Goal: Task Accomplishment & Management: Manage account settings

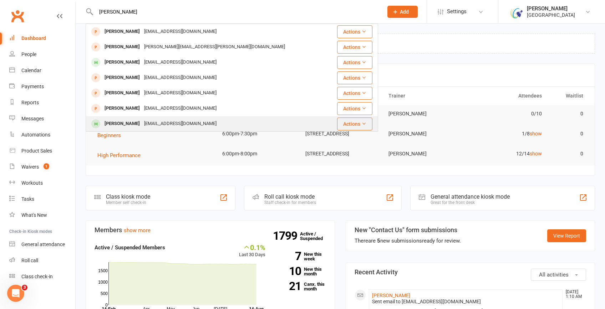
type input "[PERSON_NAME]"
click at [142, 122] on div "[EMAIL_ADDRESS][DOMAIN_NAME]" at bounding box center [180, 124] width 77 height 10
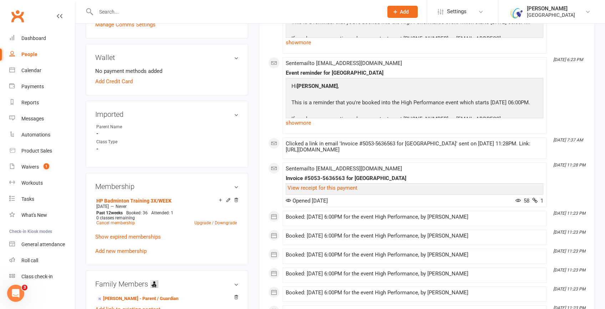
scroll to position [213, 0]
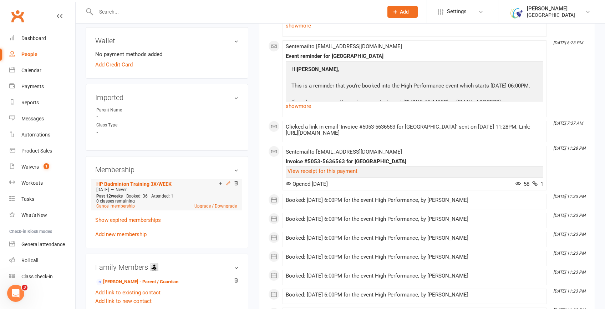
click at [227, 181] on icon at bounding box center [228, 183] width 5 height 5
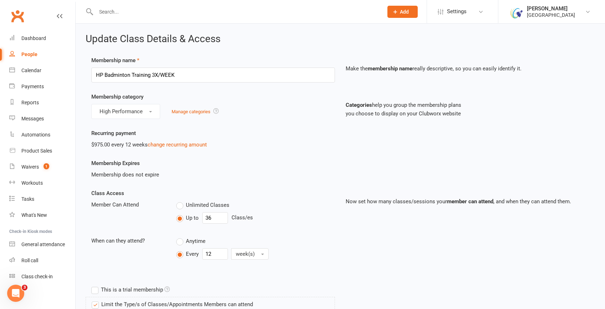
scroll to position [30, 0]
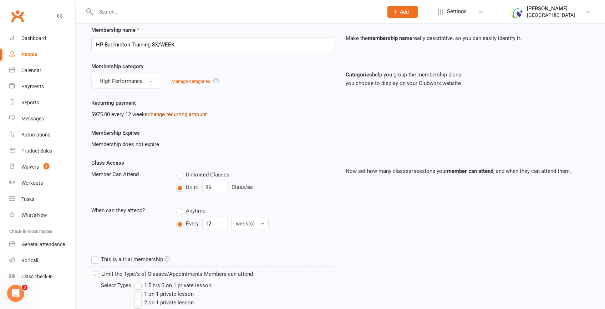
click at [164, 113] on link "change recurring amount" at bounding box center [177, 114] width 59 height 6
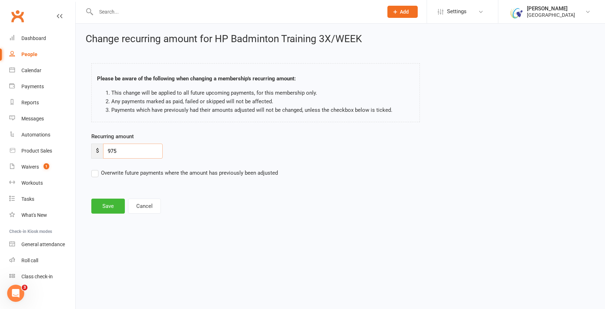
click at [147, 153] on input "975" at bounding box center [133, 151] width 60 height 15
type input "9"
type input "1197"
click at [94, 175] on label "Overwrite future payments where the amount has previously been adjusted" at bounding box center [184, 172] width 187 height 9
click at [94, 168] on input "Overwrite future payments where the amount has previously been adjusted" at bounding box center [184, 168] width 187 height 0
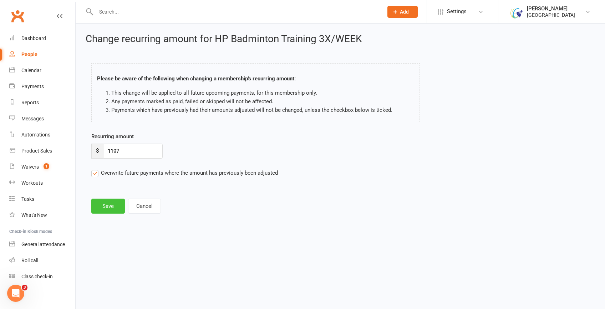
click at [99, 200] on button "Save" at bounding box center [108, 205] width 34 height 15
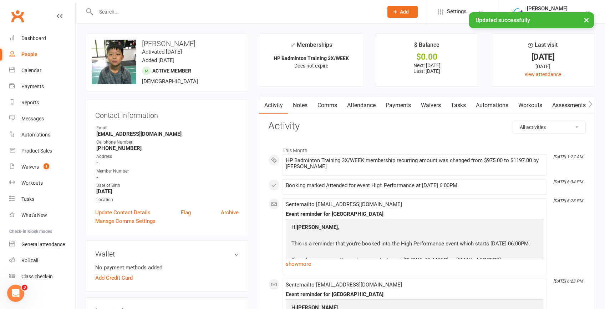
click at [401, 102] on link "Payments" at bounding box center [398, 105] width 35 height 16
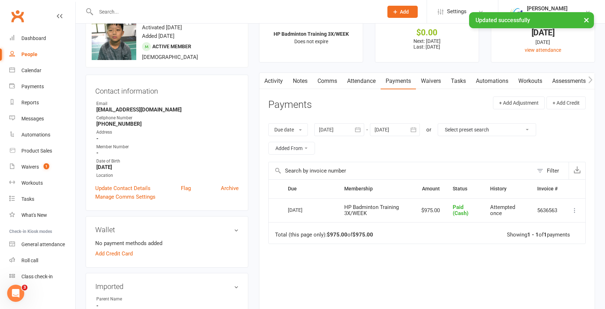
scroll to position [26, 0]
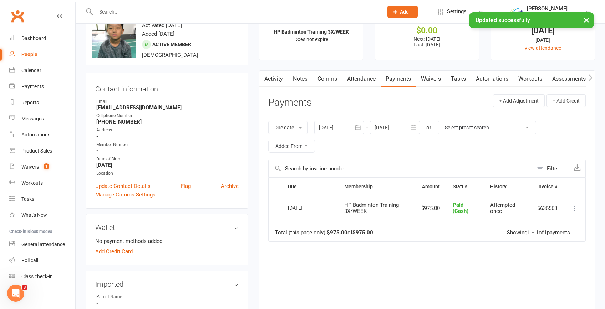
click at [351, 126] on div at bounding box center [339, 127] width 50 height 13
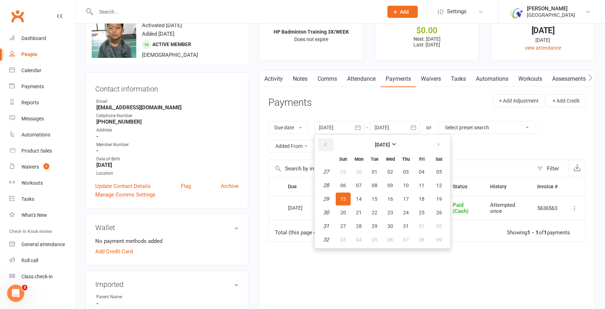
click at [327, 144] on icon "button" at bounding box center [325, 145] width 5 height 6
click at [354, 169] on button "02" at bounding box center [359, 171] width 15 height 13
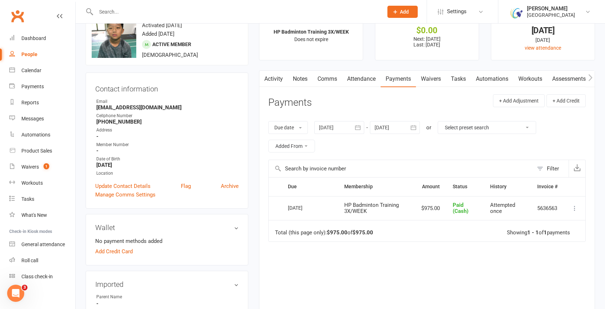
click at [326, 125] on div at bounding box center [339, 127] width 50 height 13
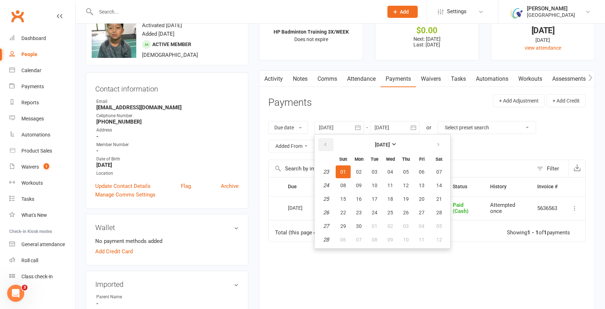
click at [328, 148] on button "button" at bounding box center [325, 144] width 15 height 13
click at [388, 176] on button "02" at bounding box center [390, 171] width 15 height 13
type input "[DATE]"
